Goal: Information Seeking & Learning: Find specific page/section

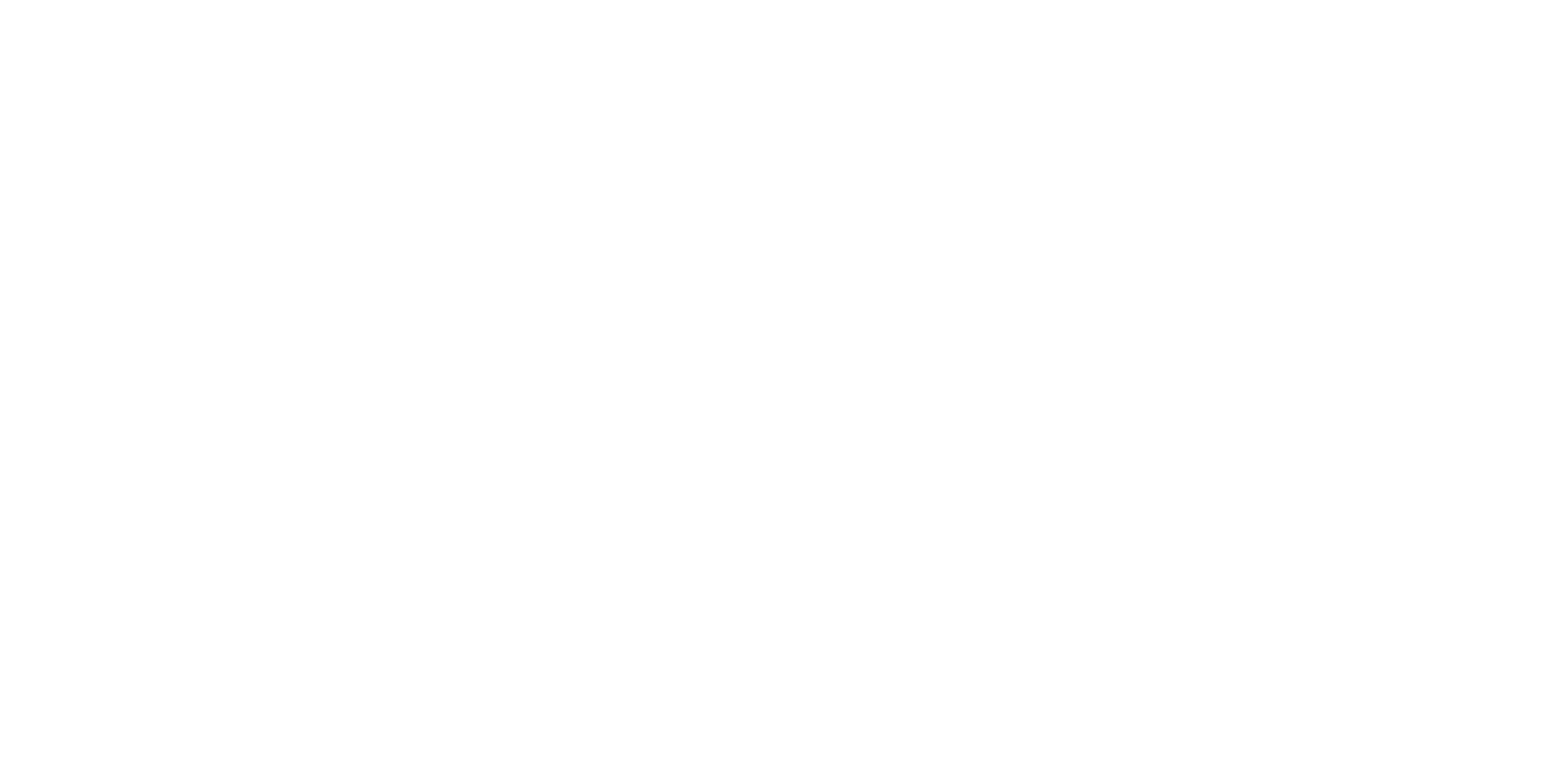
select select
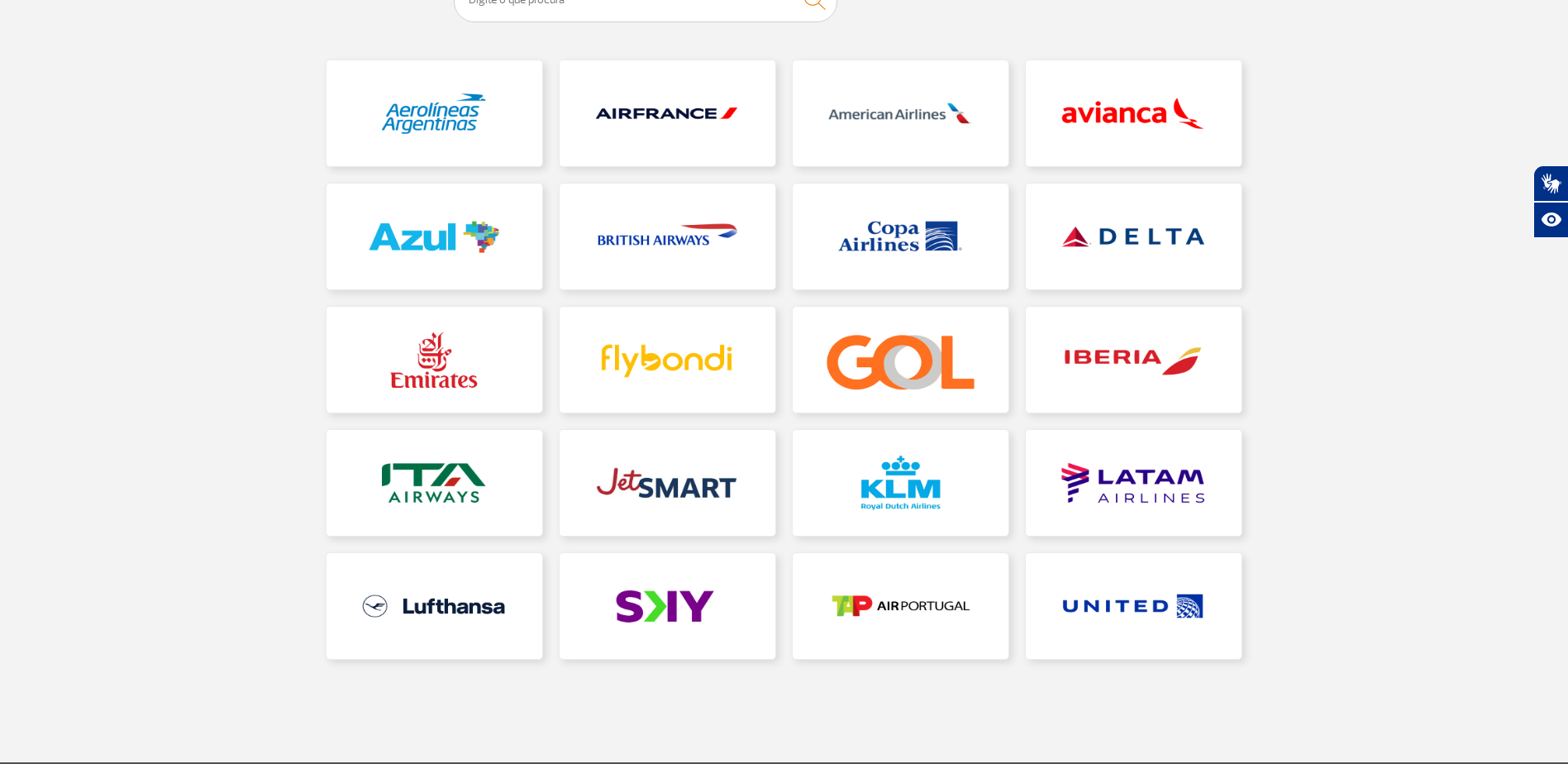
scroll to position [248, 0]
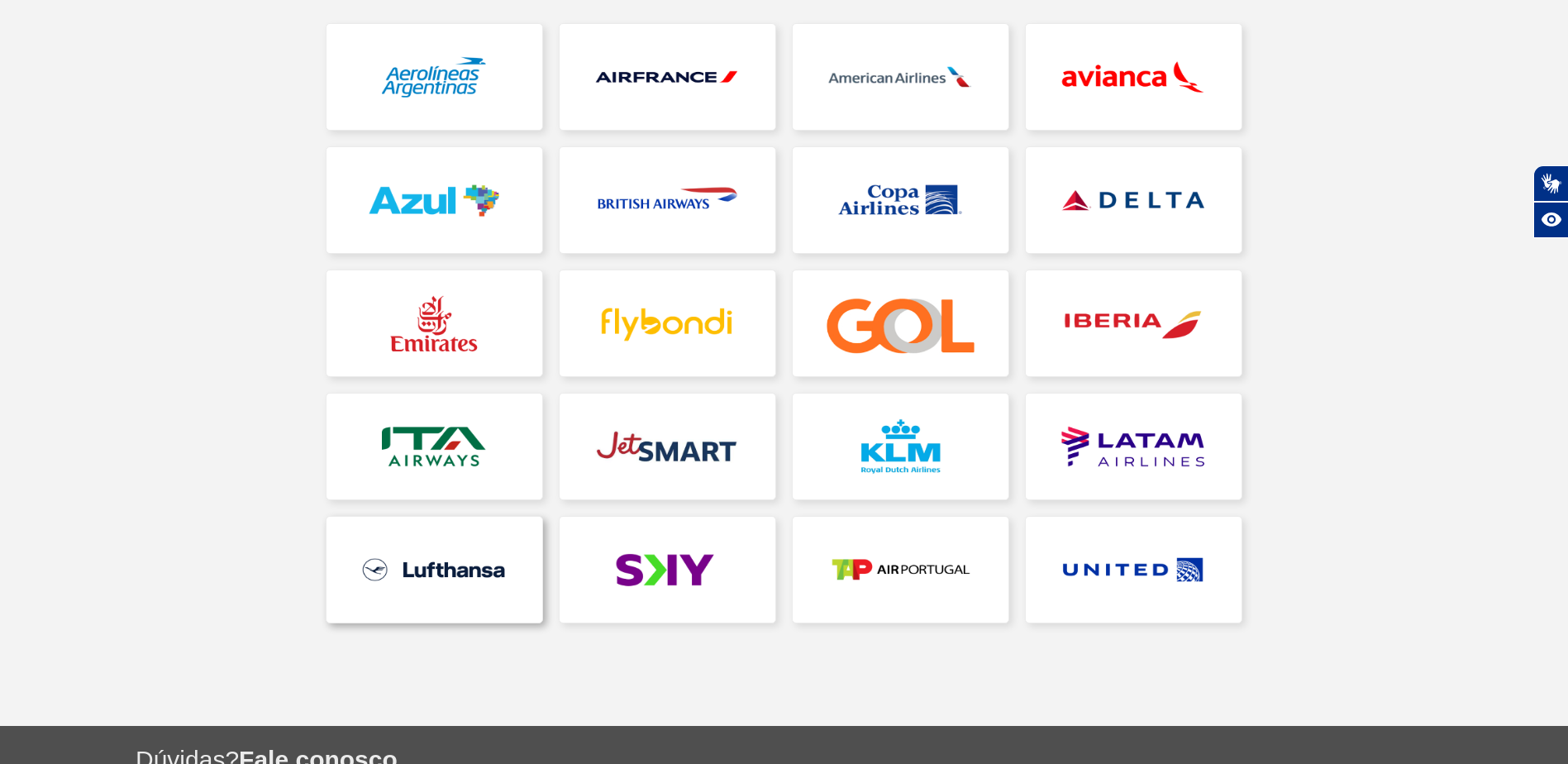
click at [452, 580] on link at bounding box center [434, 570] width 215 height 106
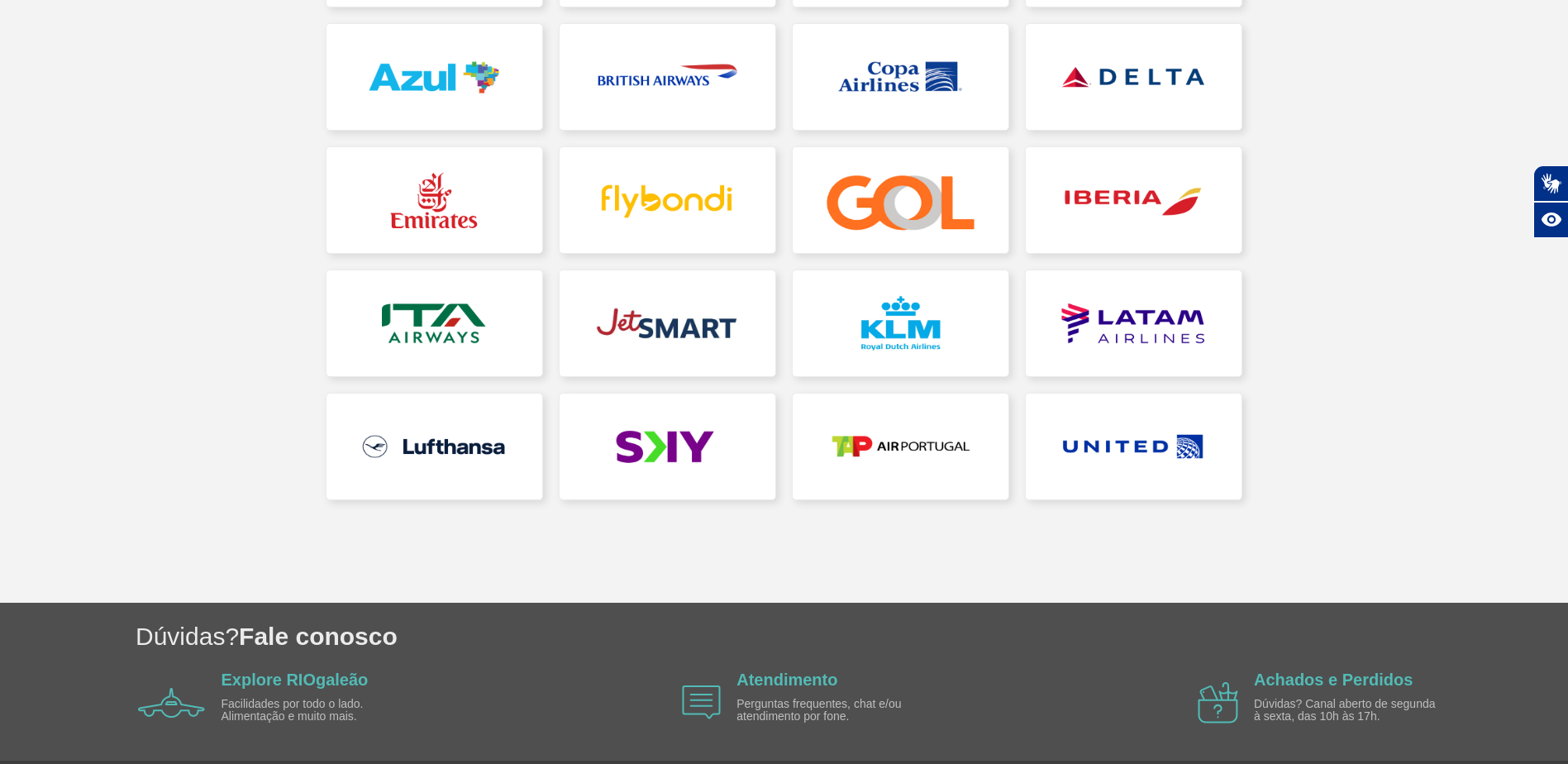
scroll to position [413, 0]
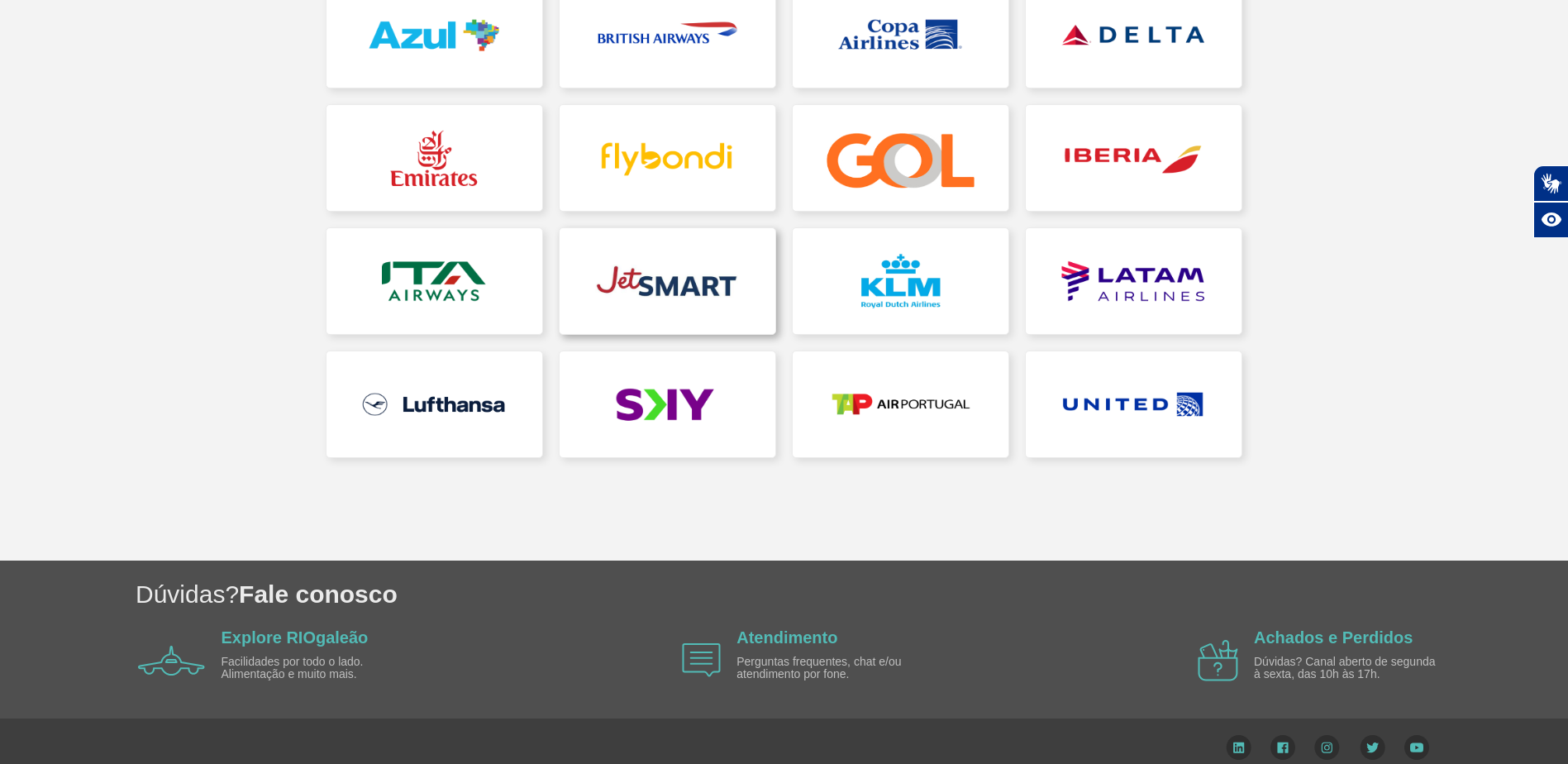
click at [625, 276] on link at bounding box center [667, 281] width 215 height 106
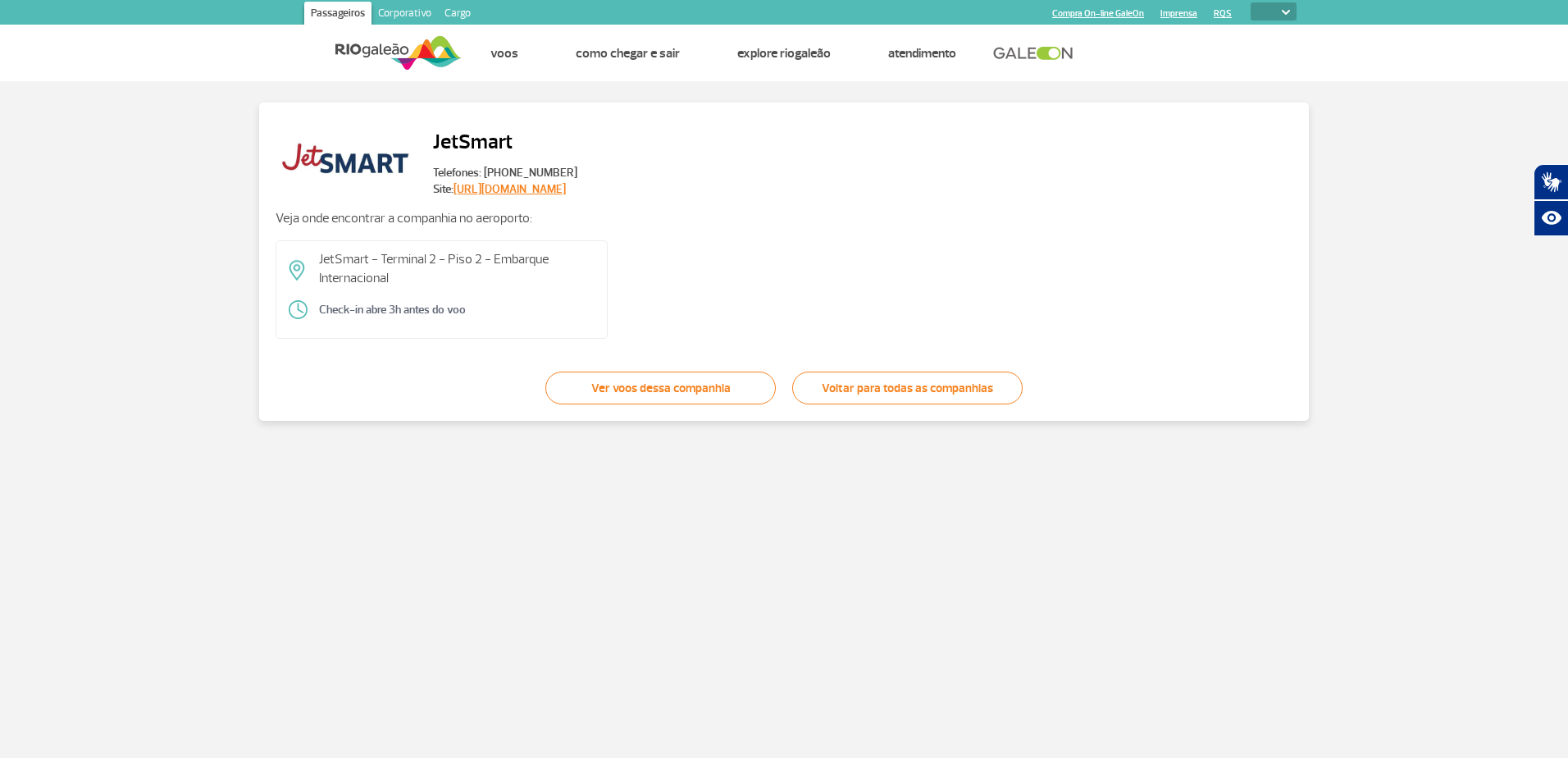
click at [528, 192] on link "https://jetsmart.com/br/pt/" at bounding box center [509, 189] width 112 height 14
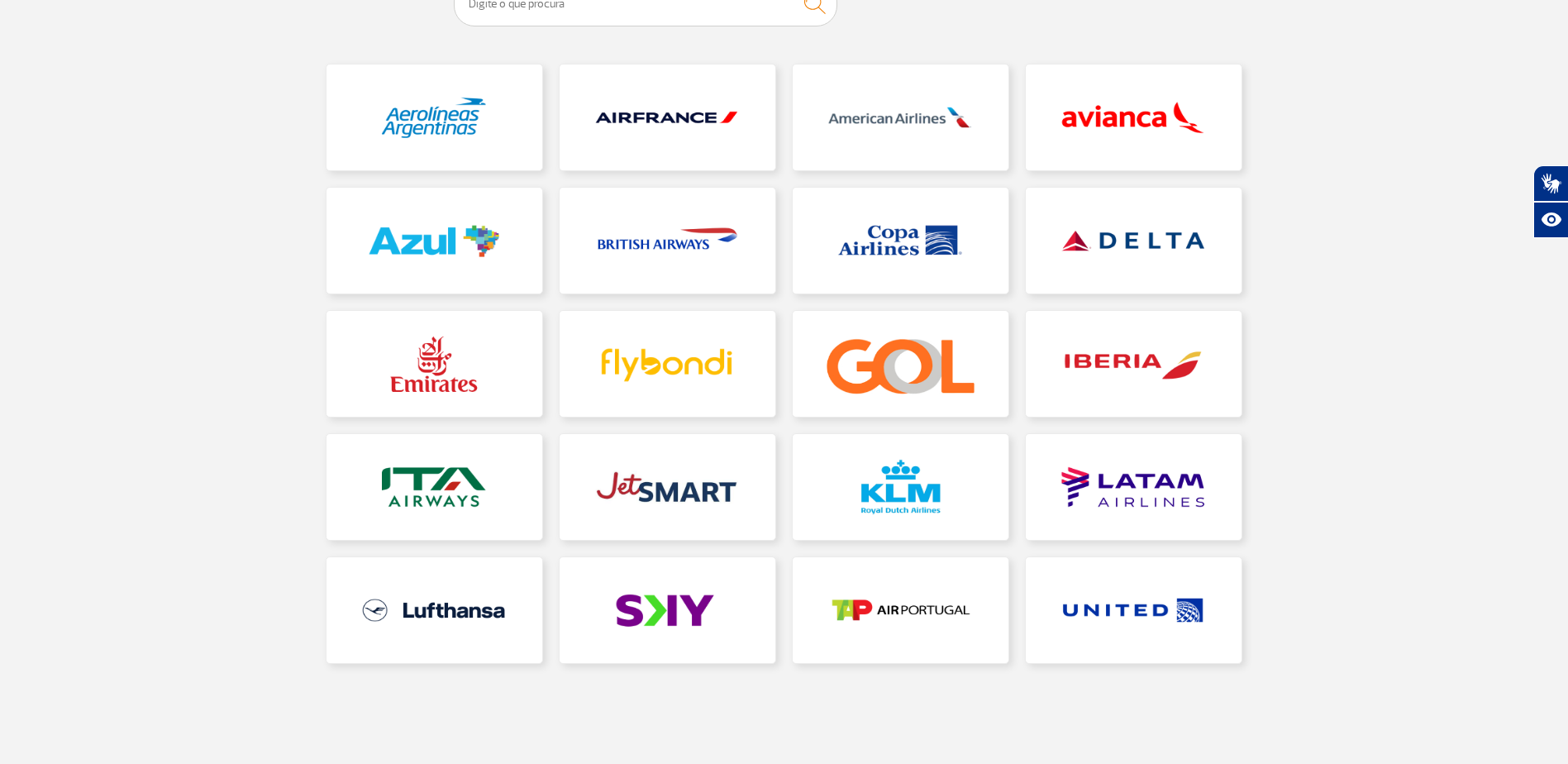
scroll to position [330, 0]
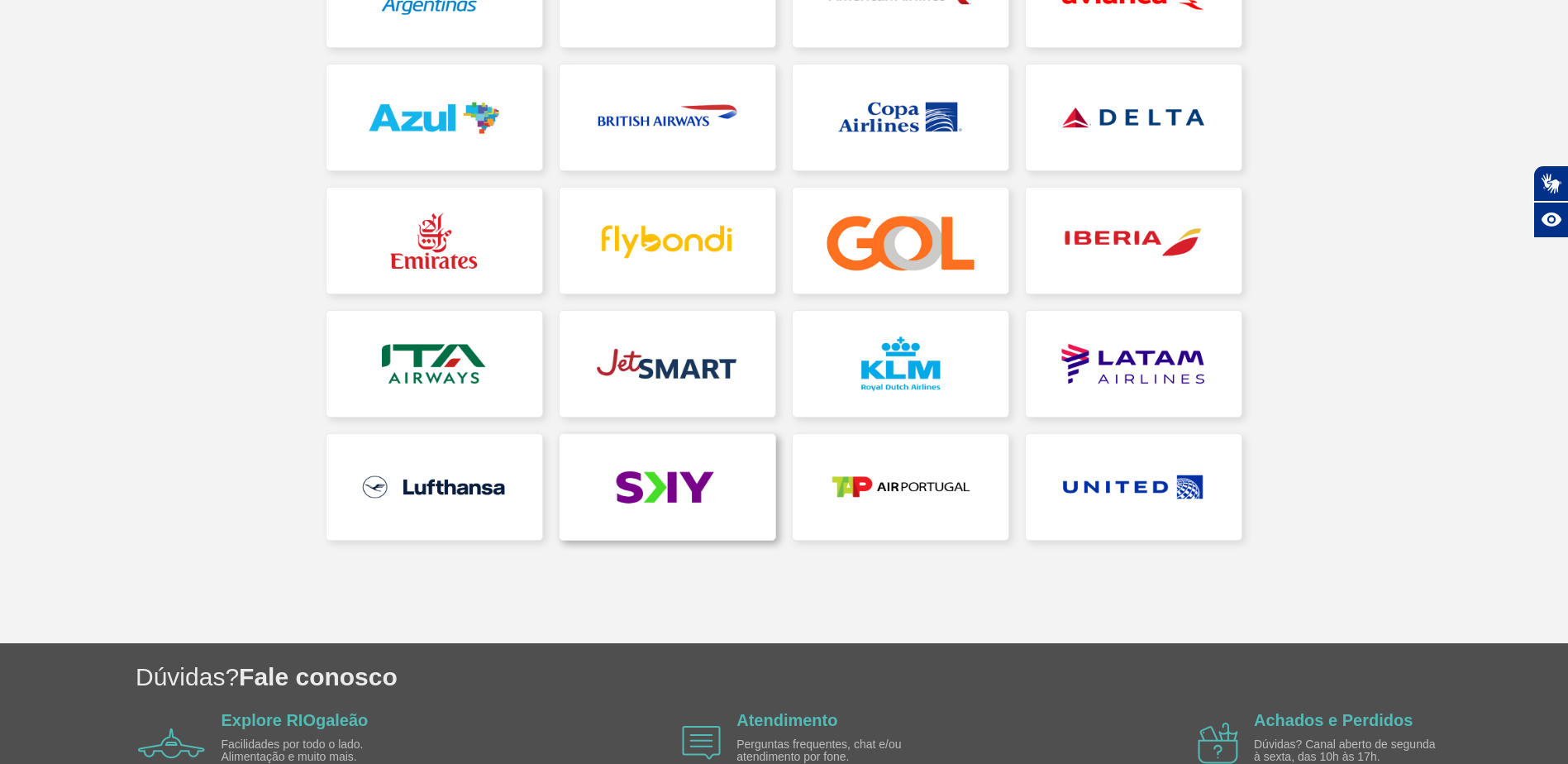
click at [619, 482] on link at bounding box center [667, 487] width 215 height 106
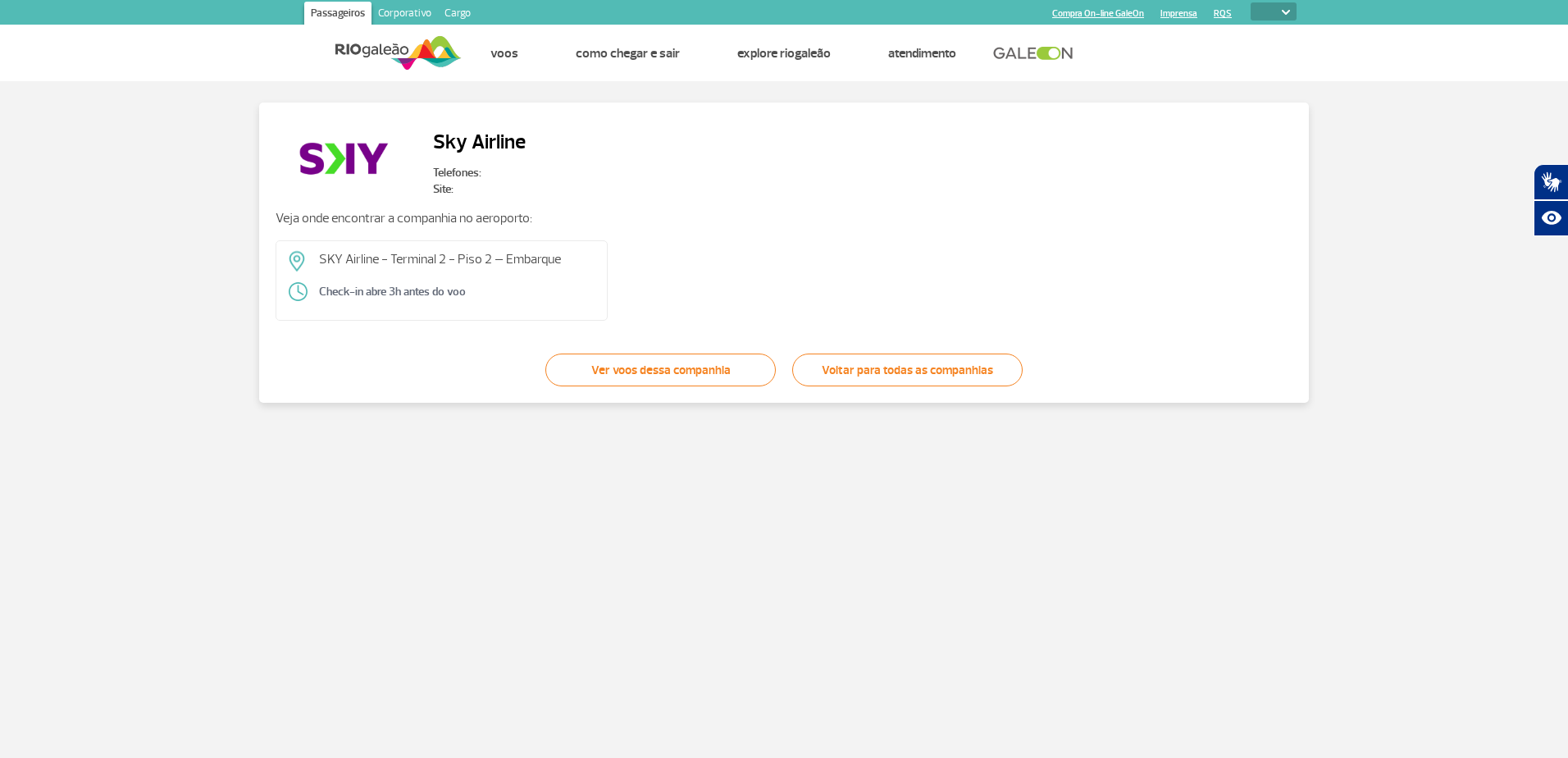
click at [451, 150] on h2 "Sky Airline" at bounding box center [479, 142] width 93 height 45
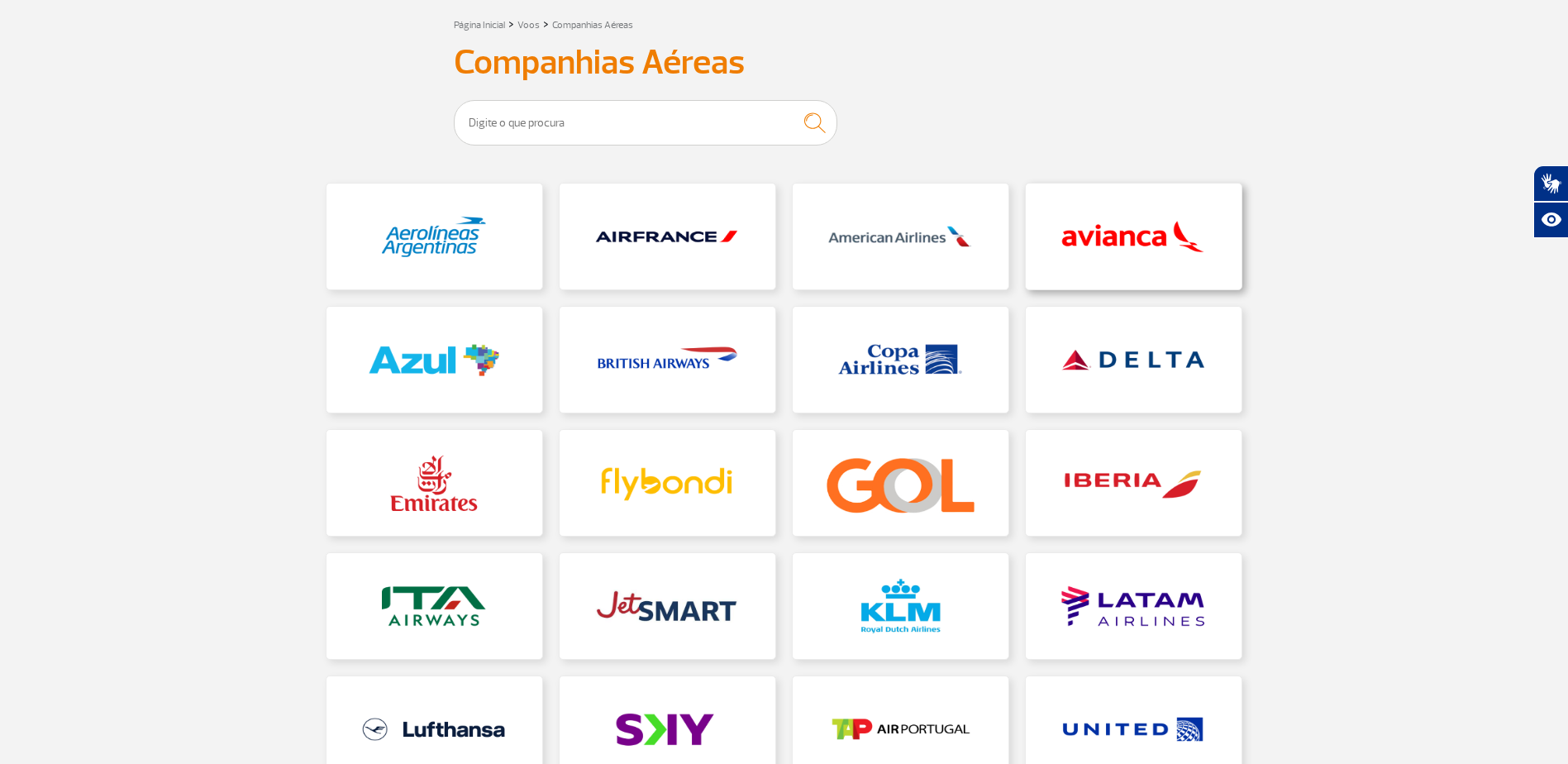
scroll to position [248, 0]
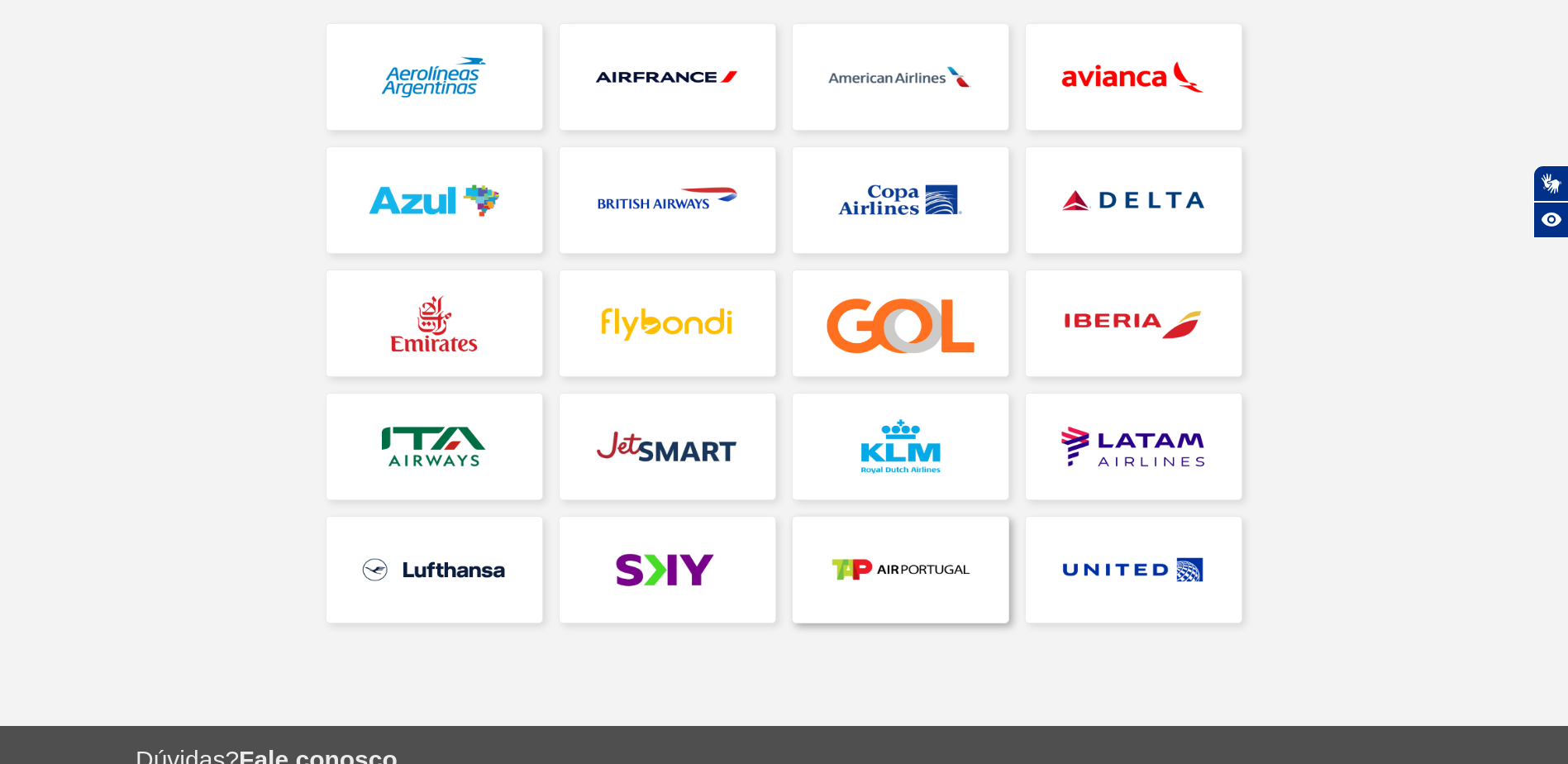
click at [865, 588] on link at bounding box center [900, 570] width 215 height 106
click at [1108, 198] on link at bounding box center [1134, 200] width 215 height 106
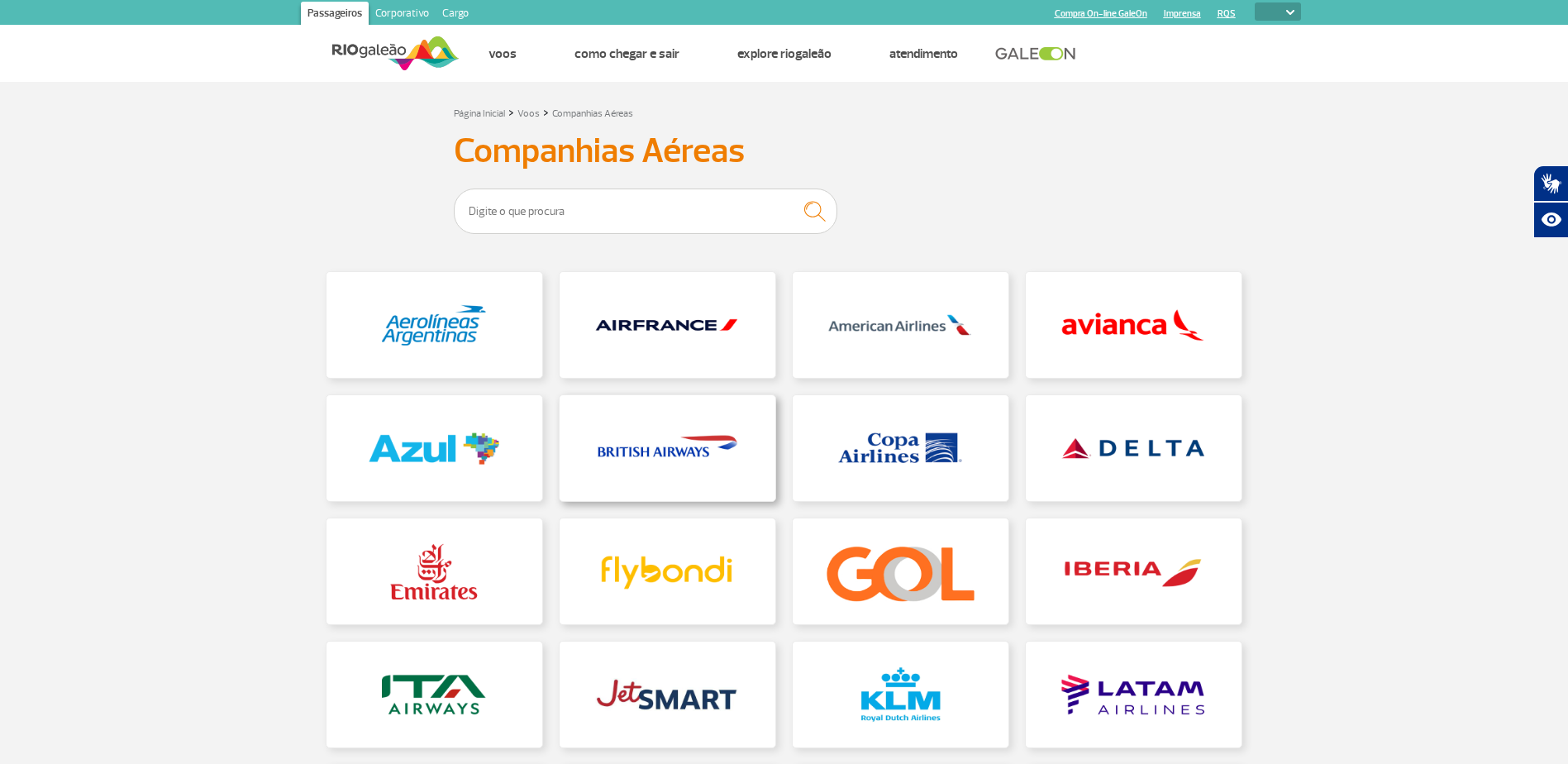
click at [653, 463] on link at bounding box center [667, 448] width 215 height 106
click at [437, 437] on link at bounding box center [434, 448] width 215 height 106
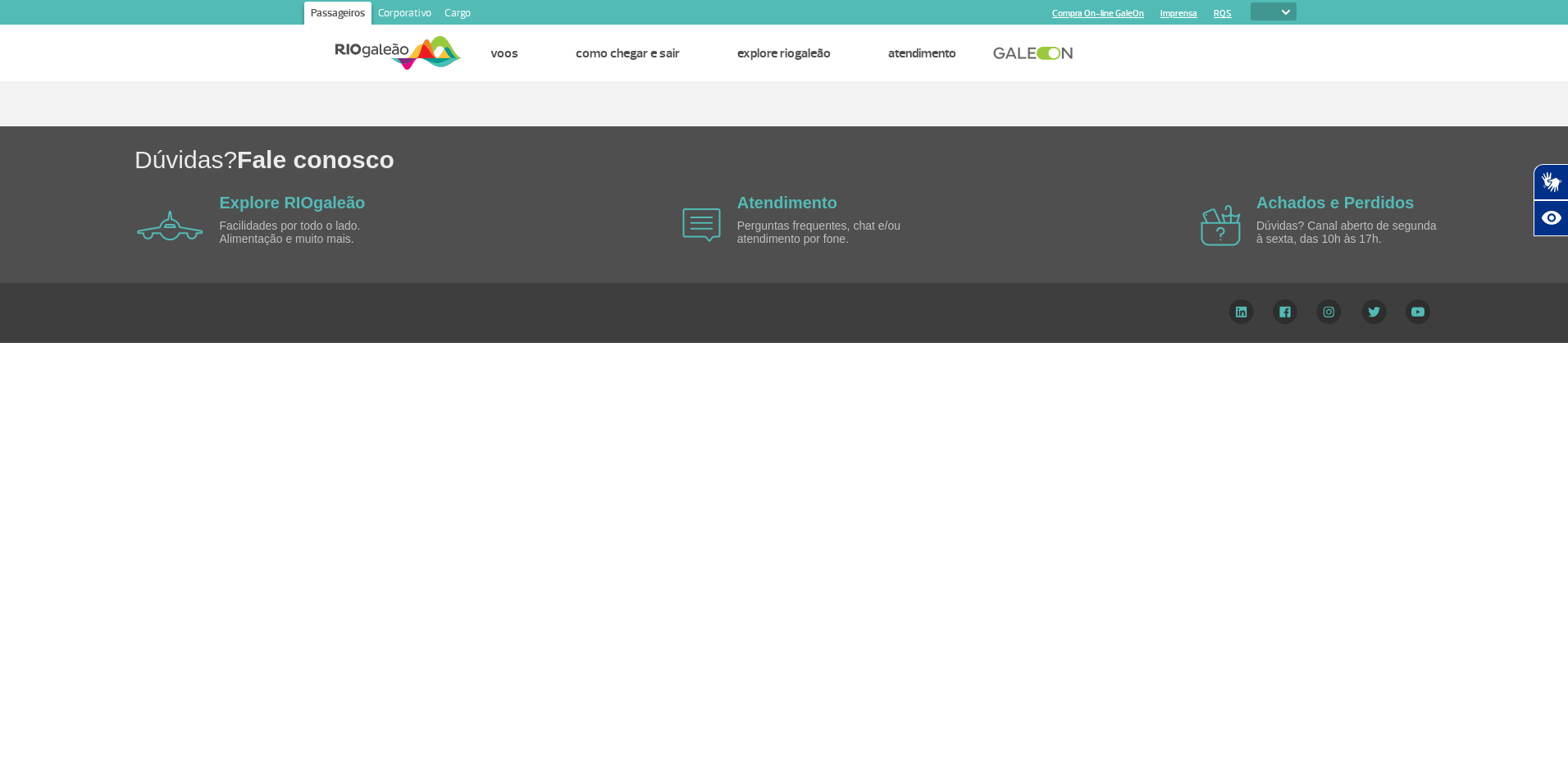
select select
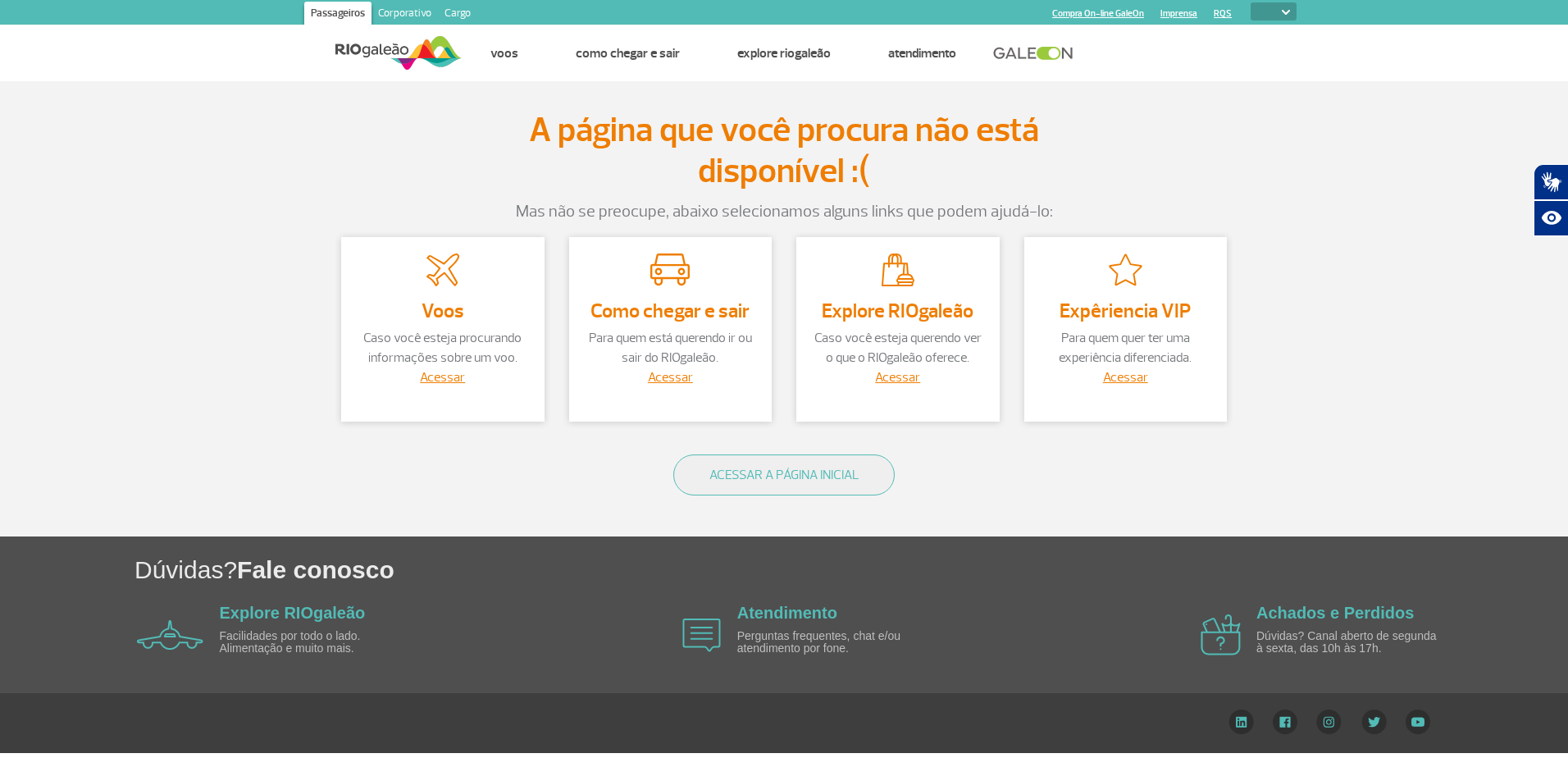
select select
